Goal: Transaction & Acquisition: Purchase product/service

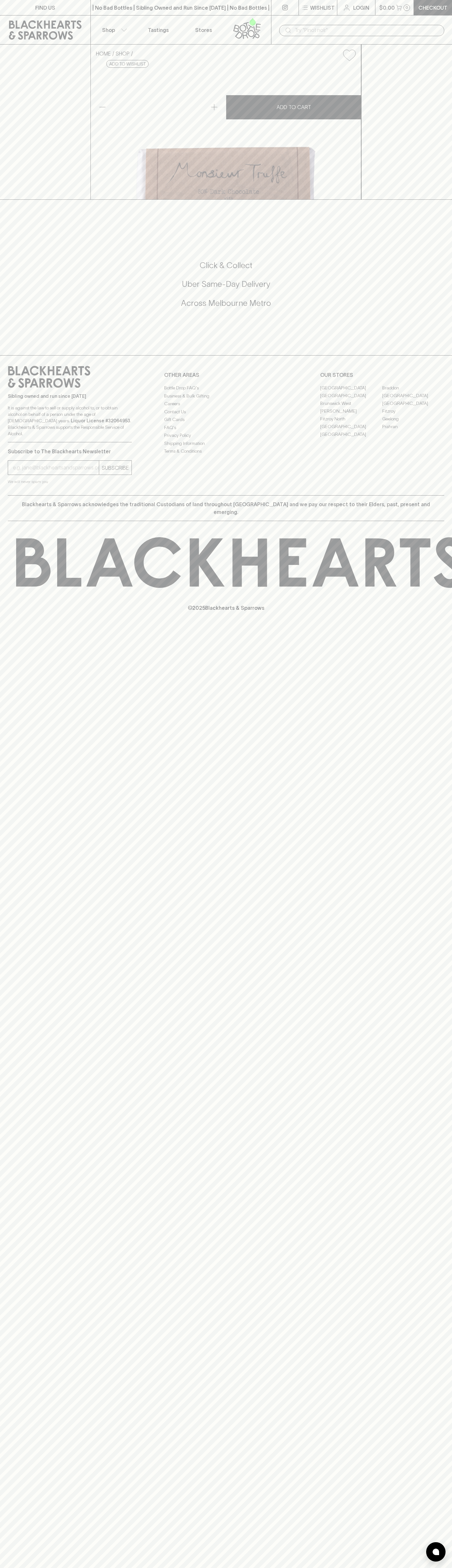
click at [424, 1275] on div "FIND US | No Bad Bottles | Sibling Owned and Run Since [DATE] | No Bad Bottles …" at bounding box center [226, 784] width 452 height 1568
click at [119, 1567] on html "FIND US | No Bad Bottles | Sibling Owned and Run Since [DATE] | No Bad Bottles …" at bounding box center [226, 784] width 452 height 1568
click at [26, 521] on div "Blackhearts & Sparrows acknowledges the traditional Custodians of land througho…" at bounding box center [226, 508] width 436 height 26
